Goal: Browse casually: Explore the website without a specific task or goal

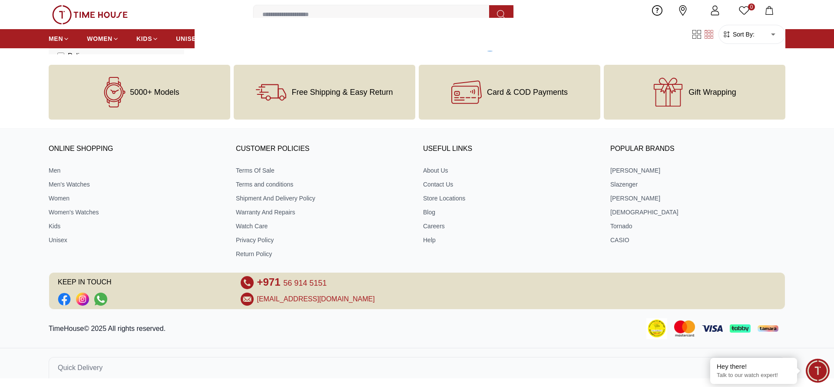
scroll to position [954, 0]
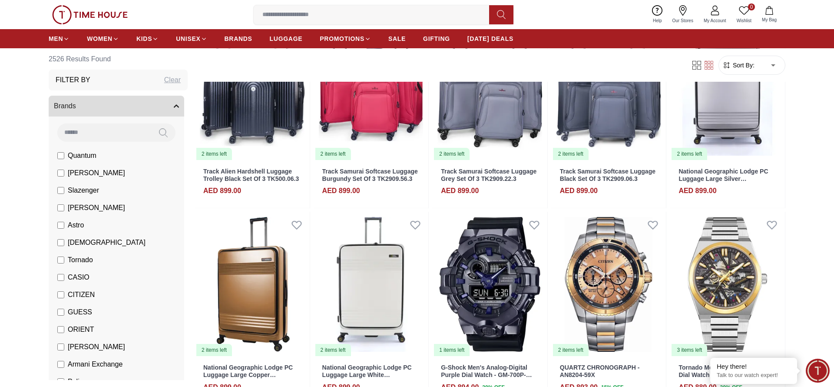
scroll to position [3479, 0]
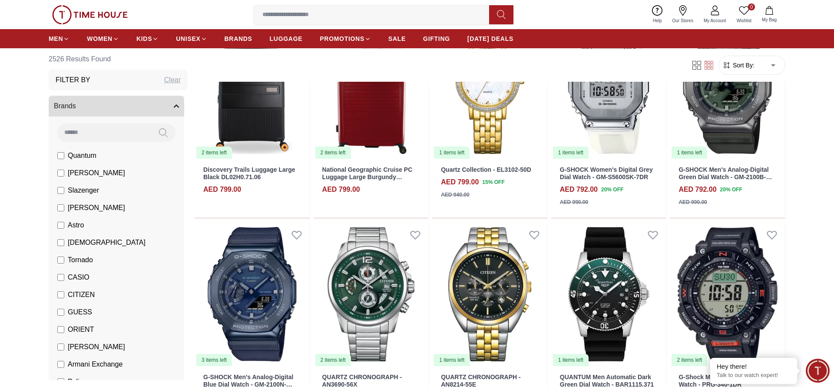
scroll to position [5177, 0]
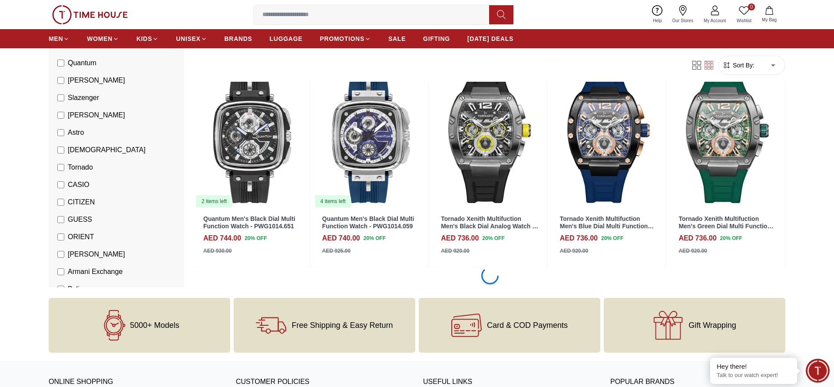
scroll to position [6877, 0]
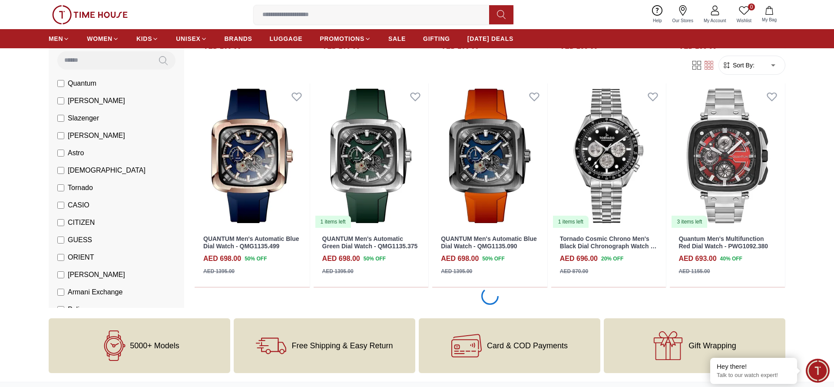
scroll to position [8564, 0]
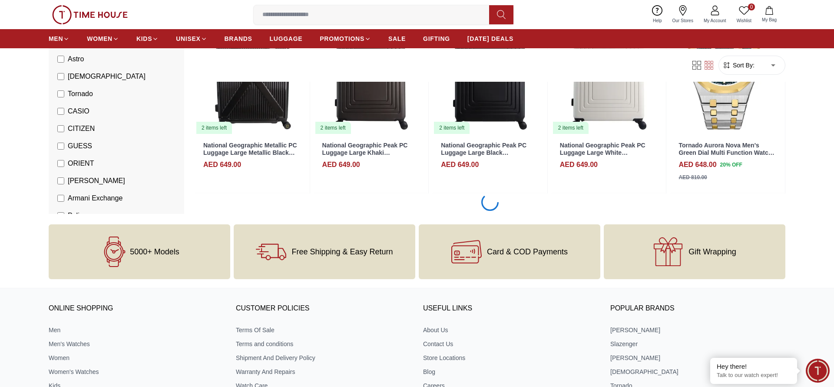
scroll to position [10262, 0]
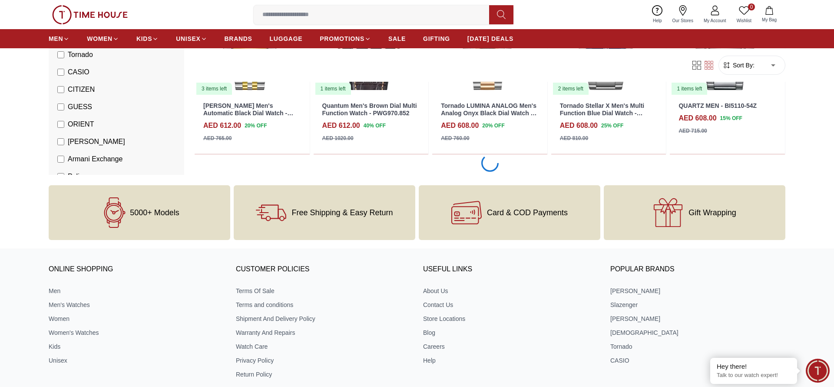
scroll to position [11960, 0]
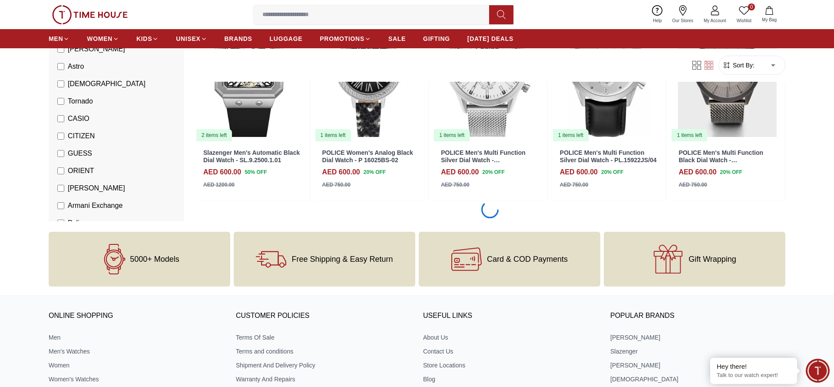
scroll to position [12809, 0]
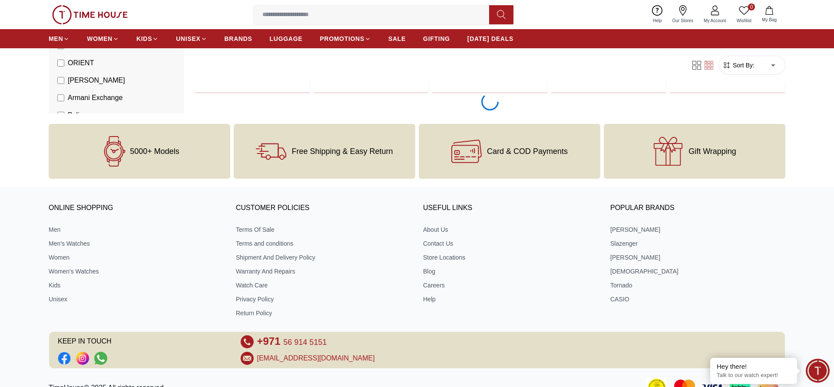
scroll to position [14496, 0]
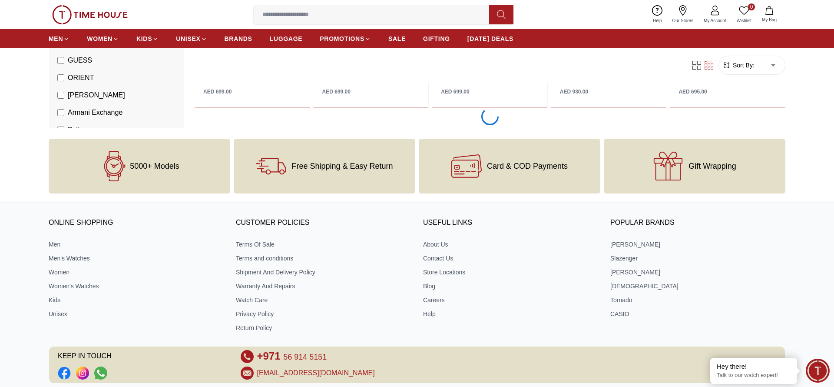
scroll to position [15025, 0]
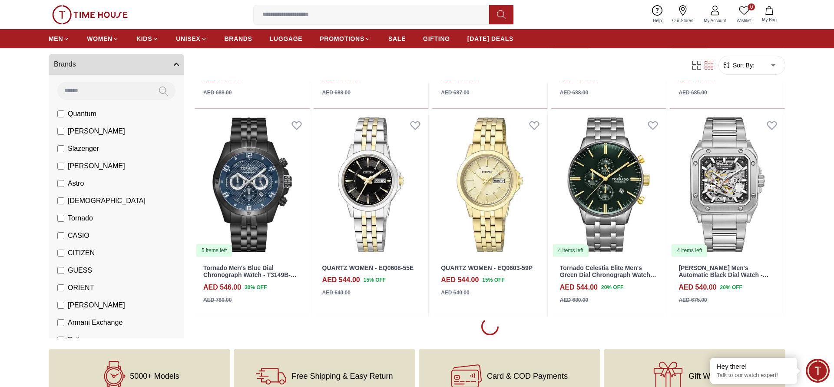
scroll to position [15771, 0]
